Goal: Task Accomplishment & Management: Manage account settings

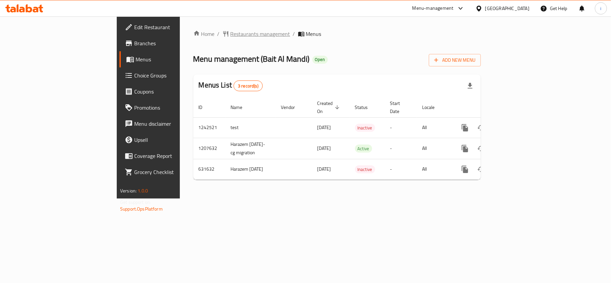
click at [231, 33] on span "Restaurants management" at bounding box center [261, 34] width 60 height 8
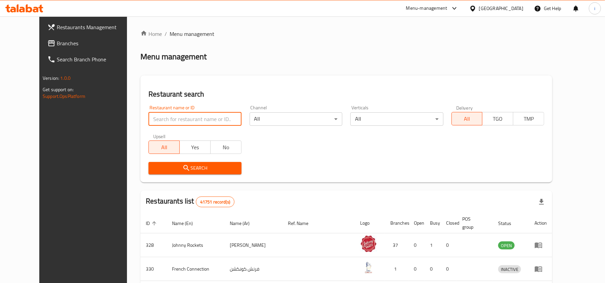
click at [179, 122] on input "search" at bounding box center [194, 118] width 93 height 13
paste input "639657"
type input "639657"
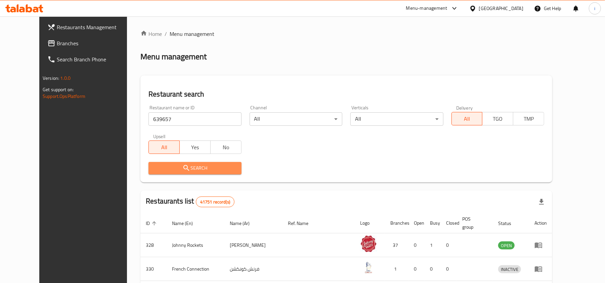
click at [182, 168] on icon "submit" at bounding box center [186, 168] width 8 height 8
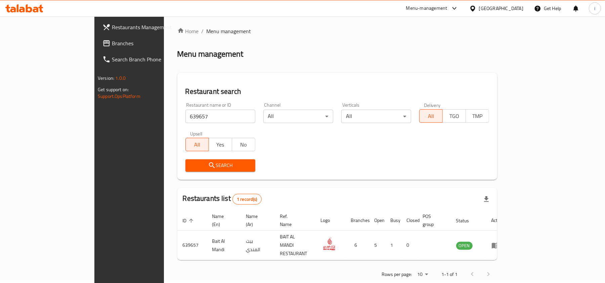
scroll to position [3, 0]
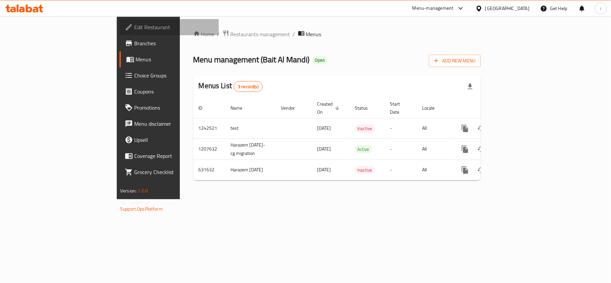
click at [134, 25] on span "Edit Restaurant" at bounding box center [173, 27] width 79 height 8
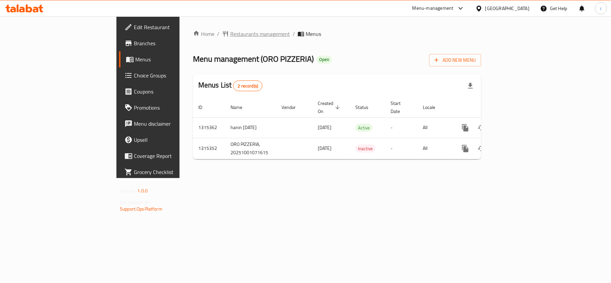
click at [230, 30] on span "Restaurants management" at bounding box center [260, 34] width 60 height 8
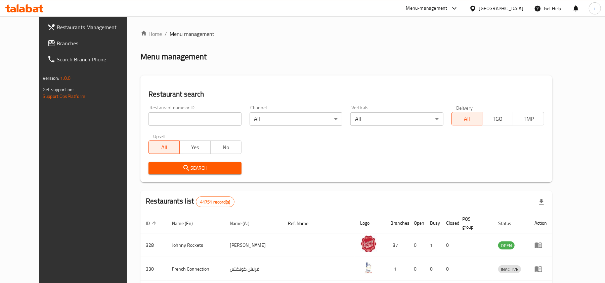
click at [194, 118] on input "search" at bounding box center [194, 118] width 93 height 13
paste input "707273"
type input "707273"
click at [204, 168] on span "Search" at bounding box center [195, 168] width 82 height 8
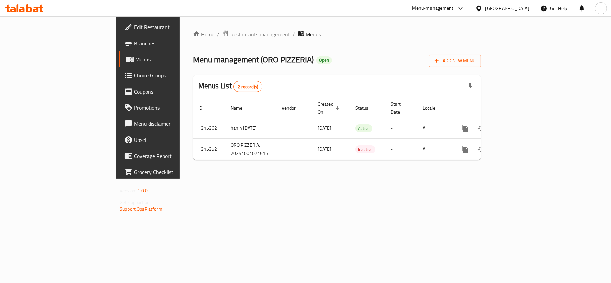
click at [134, 25] on span "Edit Restaurant" at bounding box center [173, 27] width 79 height 8
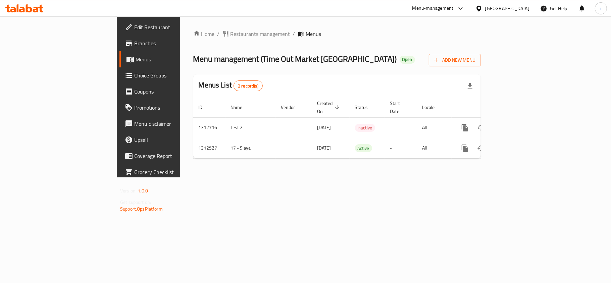
click at [188, 27] on div "Home / Restaurants management / Menus Menu management ( Time Out Market Bahrain…" at bounding box center [337, 96] width 315 height 161
click at [231, 34] on span "Restaurants management" at bounding box center [261, 34] width 60 height 8
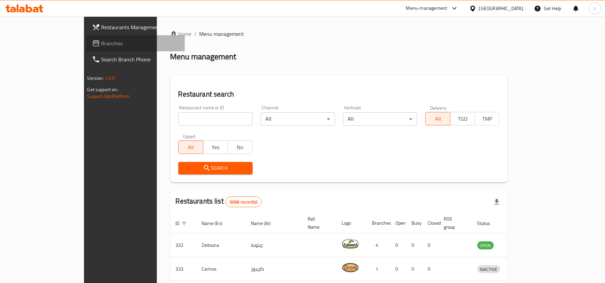
click at [101, 45] on span "Branches" at bounding box center [140, 43] width 78 height 8
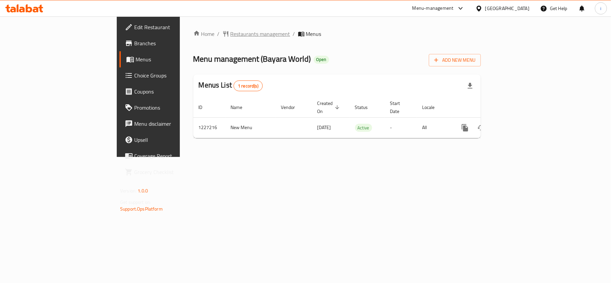
click at [231, 34] on span "Restaurants management" at bounding box center [261, 34] width 60 height 8
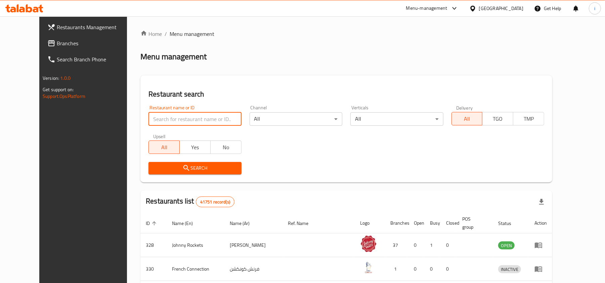
click at [187, 119] on input "search" at bounding box center [194, 118] width 93 height 13
paste input "675951"
type input "675951"
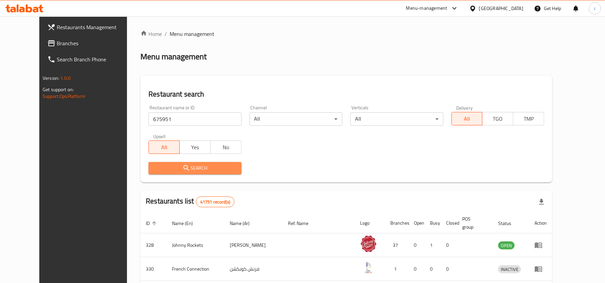
click at [193, 169] on span "Search" at bounding box center [195, 168] width 82 height 8
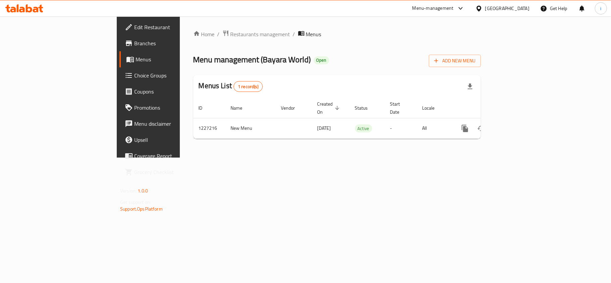
click at [134, 26] on span "Edit Restaurant" at bounding box center [173, 27] width 79 height 8
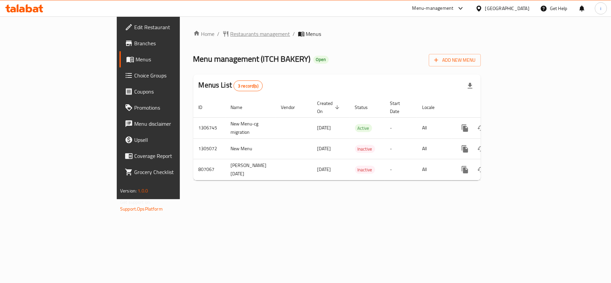
click at [231, 35] on span "Restaurants management" at bounding box center [261, 34] width 60 height 8
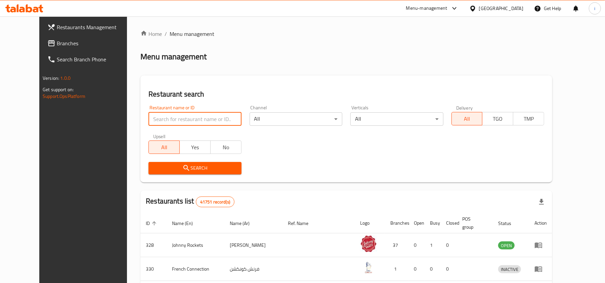
click at [184, 120] on input "search" at bounding box center [194, 118] width 93 height 13
paste input "654220"
type input "654220"
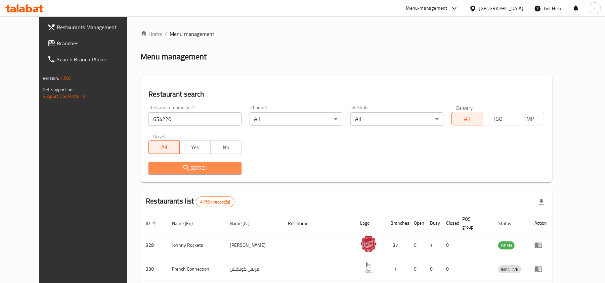
click at [192, 166] on span "Search" at bounding box center [195, 168] width 82 height 8
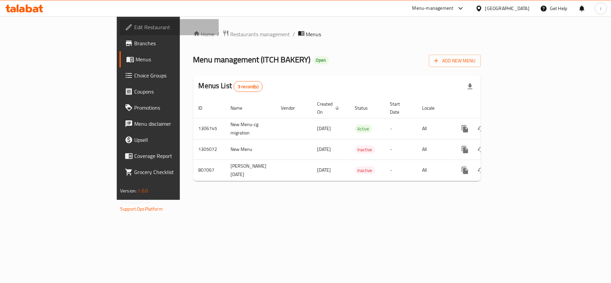
click at [134, 30] on span "Edit Restaurant" at bounding box center [173, 27] width 79 height 8
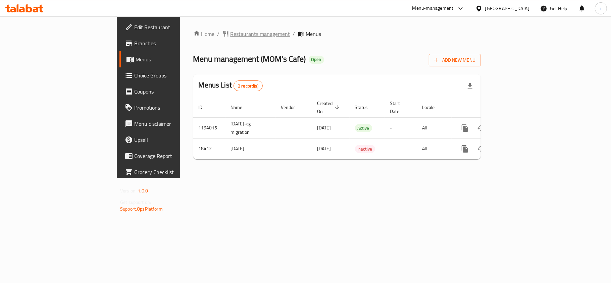
click at [231, 34] on span "Restaurants management" at bounding box center [261, 34] width 60 height 8
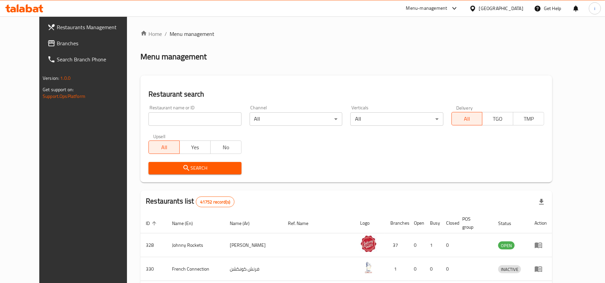
click at [176, 124] on input "search" at bounding box center [194, 118] width 93 height 13
paste input "10029"
type input "10029"
click at [196, 165] on span "Search" at bounding box center [195, 168] width 82 height 8
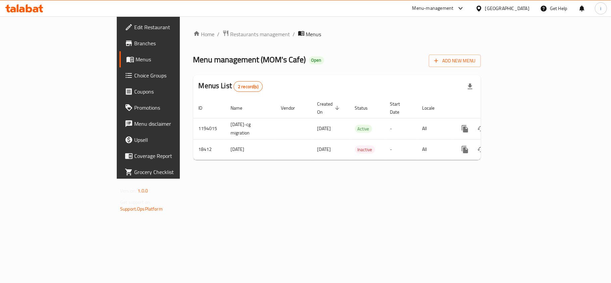
click at [134, 27] on span "Edit Restaurant" at bounding box center [173, 27] width 79 height 8
